Goal: Task Accomplishment & Management: Complete application form

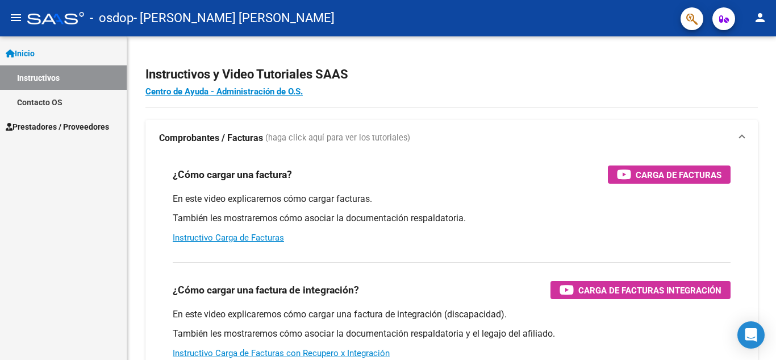
click at [104, 123] on span "Prestadores / Proveedores" at bounding box center [57, 126] width 103 height 12
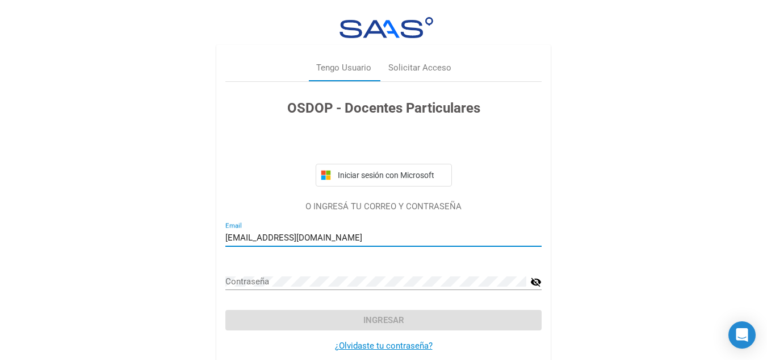
scroll to position [20, 0]
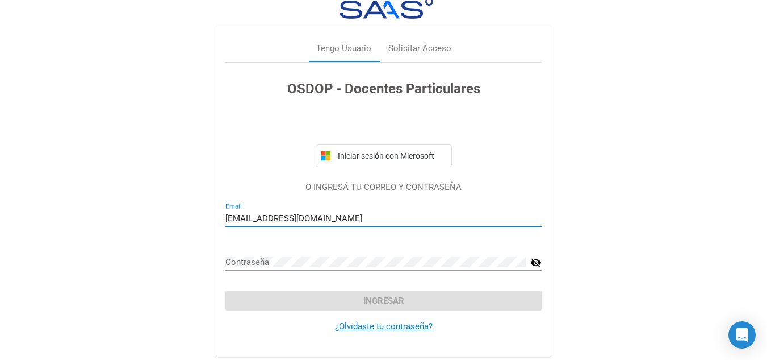
type input "[EMAIL_ADDRESS][DOMAIN_NAME]"
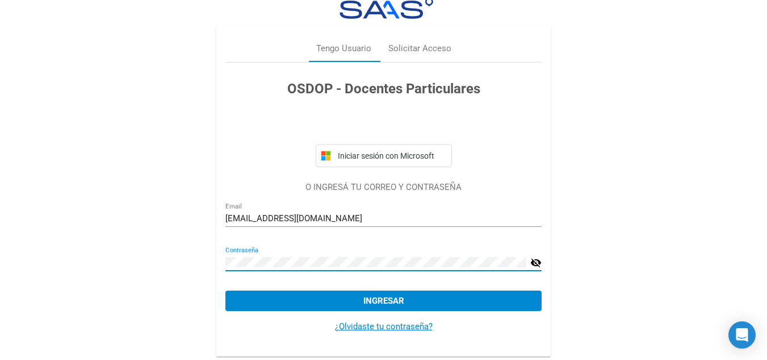
click at [535, 258] on mat-icon "visibility_off" at bounding box center [536, 263] width 11 height 14
click at [398, 296] on span "Ingresar" at bounding box center [384, 300] width 41 height 10
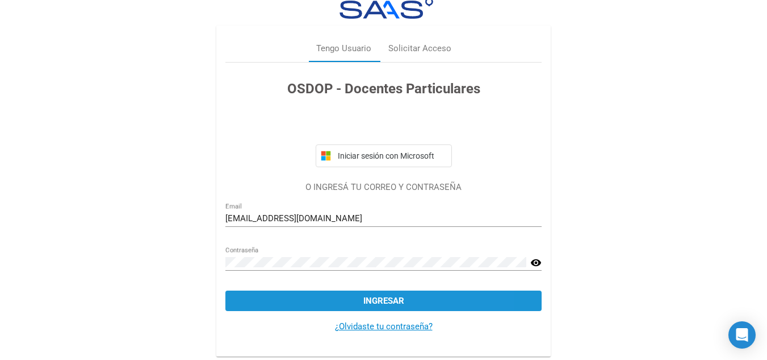
click at [396, 299] on span "Ingresar" at bounding box center [384, 300] width 41 height 10
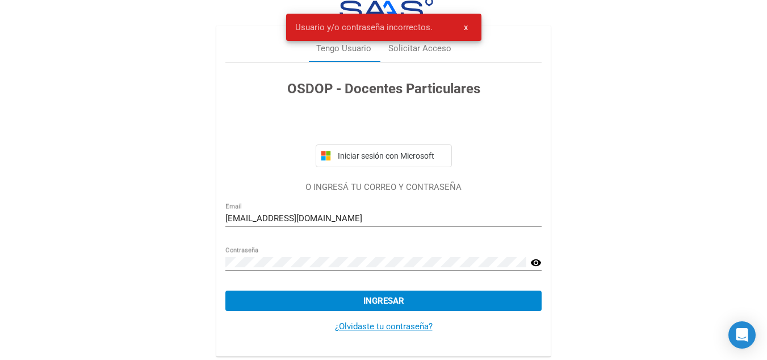
click at [476, 28] on button "x" at bounding box center [466, 27] width 22 height 20
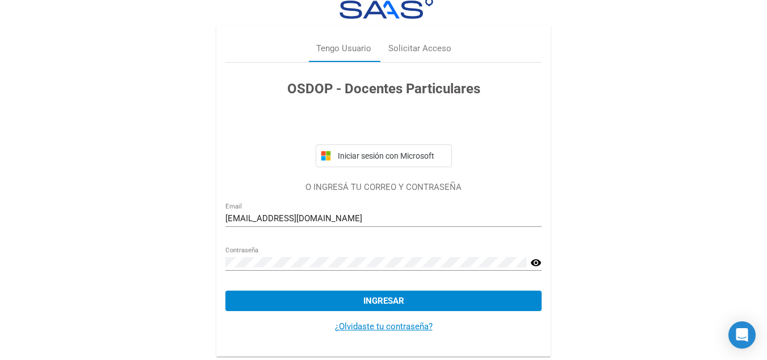
click at [410, 327] on link "¿Olvidaste tu contraseña?" at bounding box center [384, 326] width 98 height 10
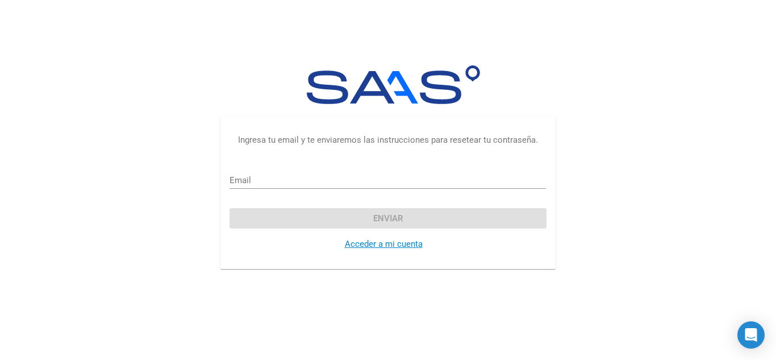
click at [278, 175] on input "Email" at bounding box center [387, 180] width 316 height 10
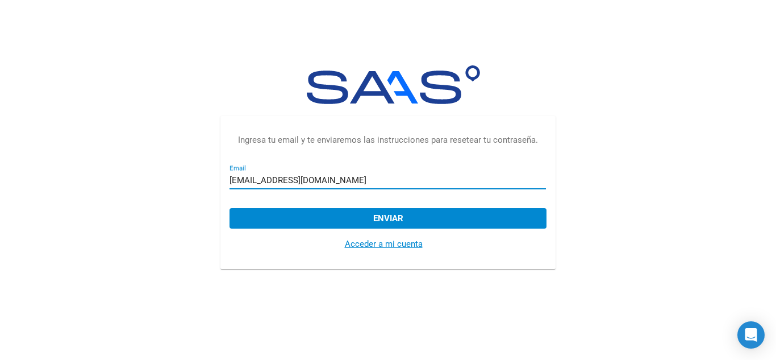
type input "[EMAIL_ADDRESS][DOMAIN_NAME]"
click at [403, 218] on button "Enviar" at bounding box center [387, 218] width 316 height 20
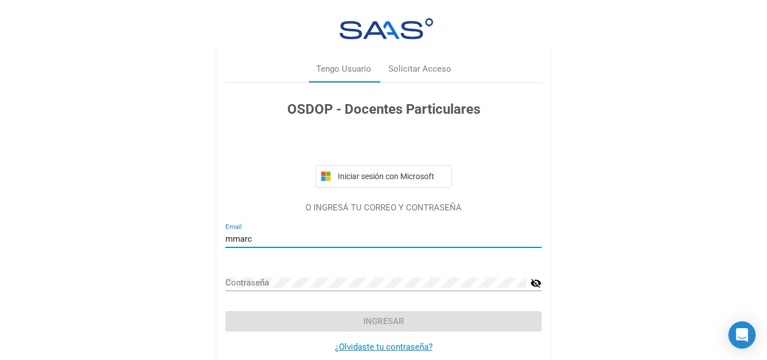
type input "mmarce"
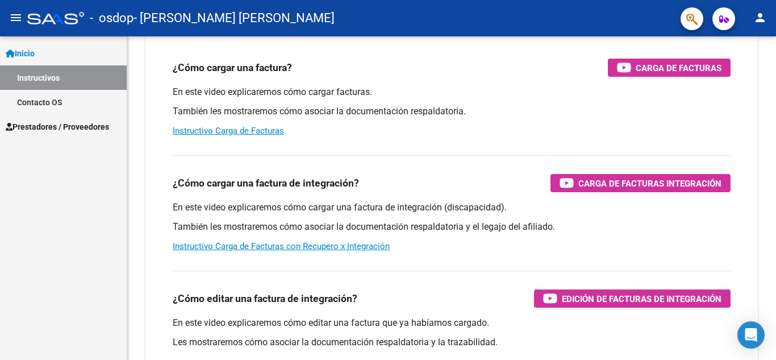
scroll to position [175, 0]
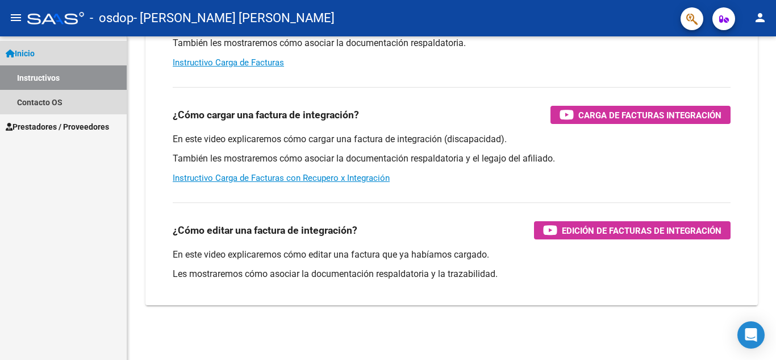
click at [35, 53] on span "Inicio" at bounding box center [20, 53] width 29 height 12
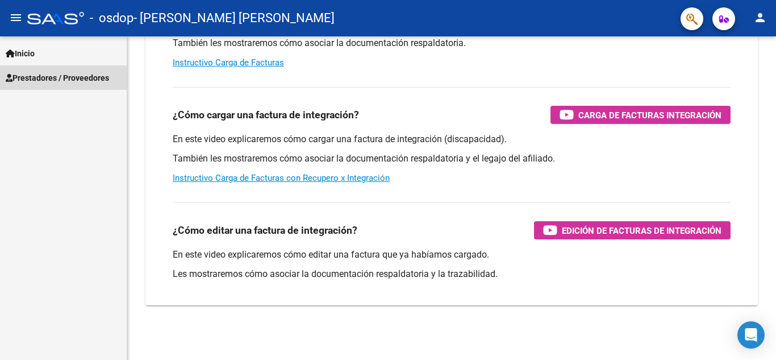
click at [70, 80] on span "Prestadores / Proveedores" at bounding box center [57, 78] width 103 height 12
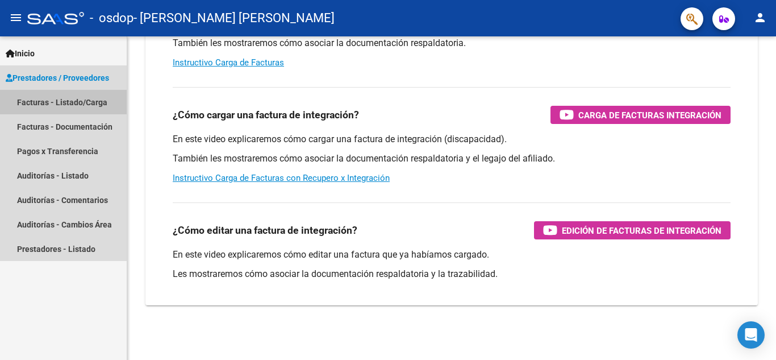
click at [87, 98] on link "Facturas - Listado/Carga" at bounding box center [63, 102] width 127 height 24
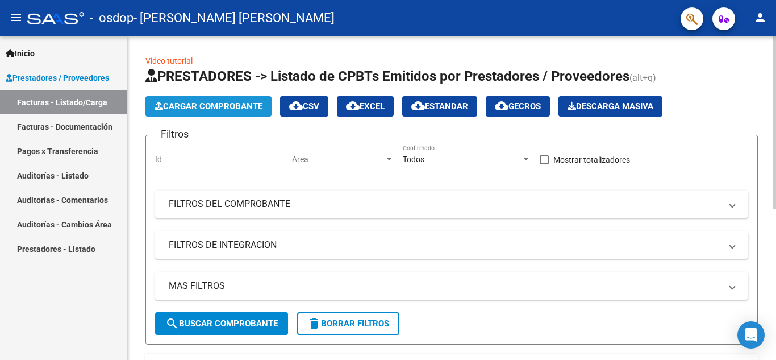
click at [193, 104] on span "Cargar Comprobante" at bounding box center [209, 106] width 108 height 10
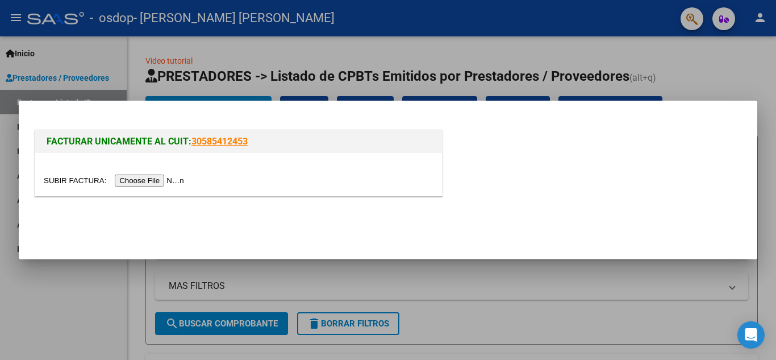
click at [174, 177] on input "file" at bounding box center [116, 180] width 144 height 12
click at [164, 187] on div at bounding box center [238, 174] width 407 height 43
click at [164, 177] on input "file" at bounding box center [116, 180] width 144 height 12
click at [525, 315] on div at bounding box center [388, 180] width 776 height 360
